Goal: Transaction & Acquisition: Obtain resource

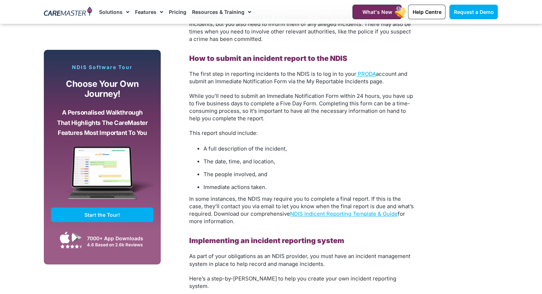
scroll to position [1092, 0]
click at [339, 210] on link "NDIS Indicent Reporting Template & Guide" at bounding box center [344, 213] width 108 height 7
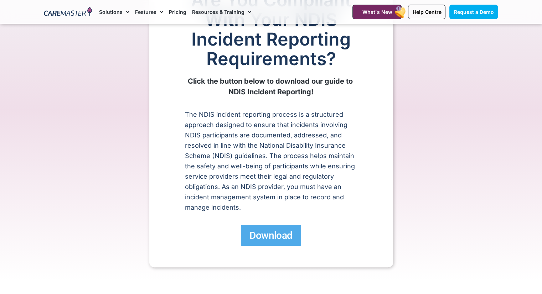
scroll to position [78, 0]
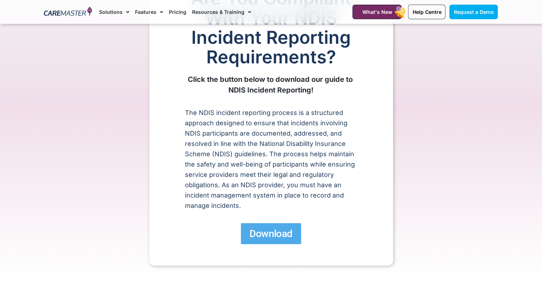
click at [279, 237] on span "Download" at bounding box center [271, 234] width 43 height 12
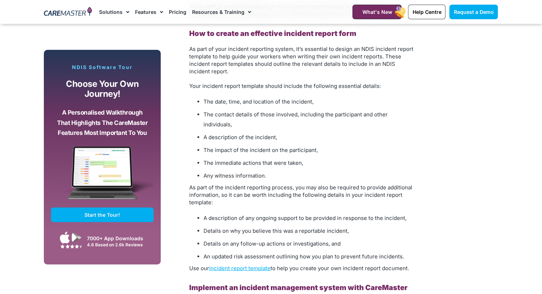
scroll to position [1715, 0]
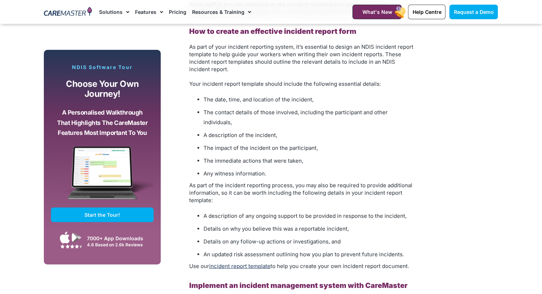
click at [243, 263] on link "incident report template" at bounding box center [239, 266] width 61 height 7
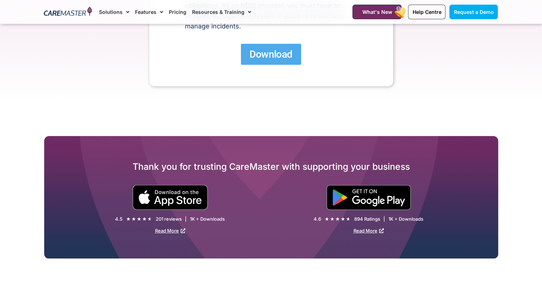
scroll to position [194, 0]
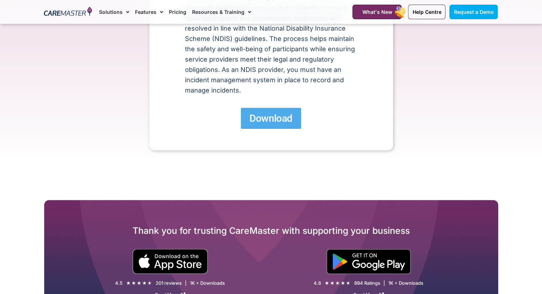
click at [277, 123] on span "Download" at bounding box center [271, 118] width 43 height 12
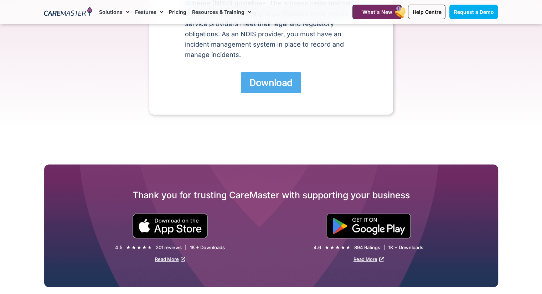
scroll to position [241, 0]
